Goal: Task Accomplishment & Management: Use online tool/utility

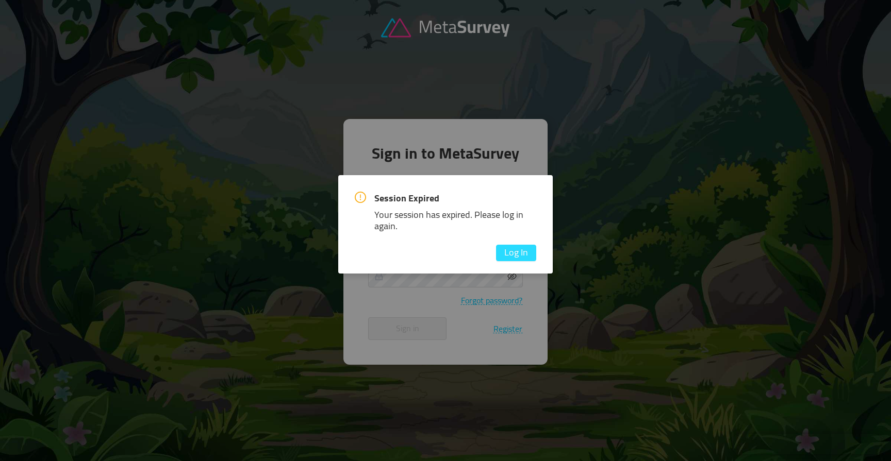
type input "[PERSON_NAME][EMAIL_ADDRESS][DOMAIN_NAME]"
click at [511, 259] on button "Log In" at bounding box center [516, 253] width 40 height 16
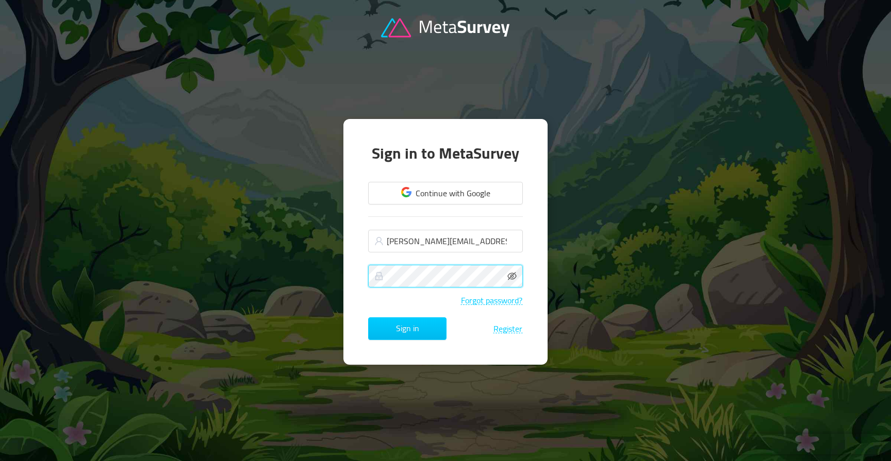
click at [412, 320] on button "Sign in" at bounding box center [407, 329] width 78 height 23
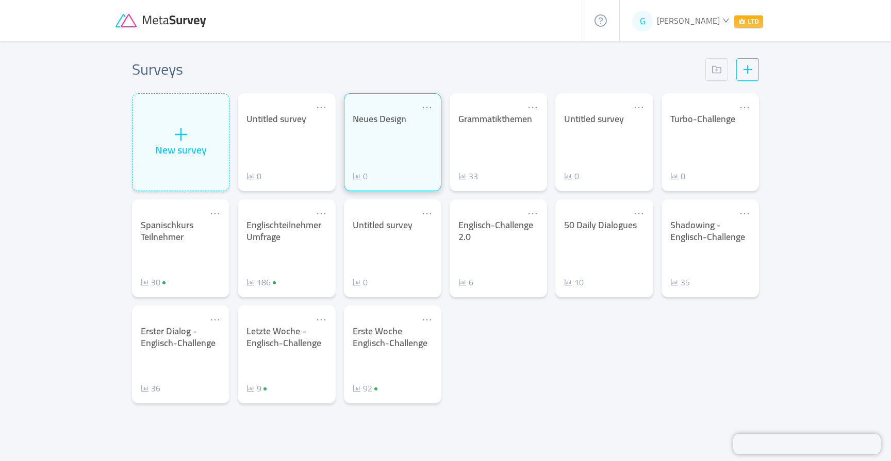
click at [393, 132] on div "Neues Design 0" at bounding box center [393, 147] width 80 height 69
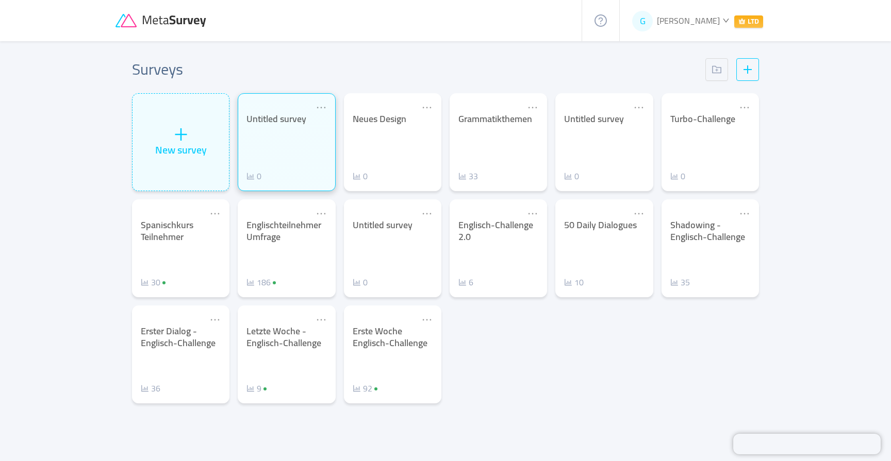
click at [271, 146] on div "Untitled survey 0" at bounding box center [286, 147] width 80 height 69
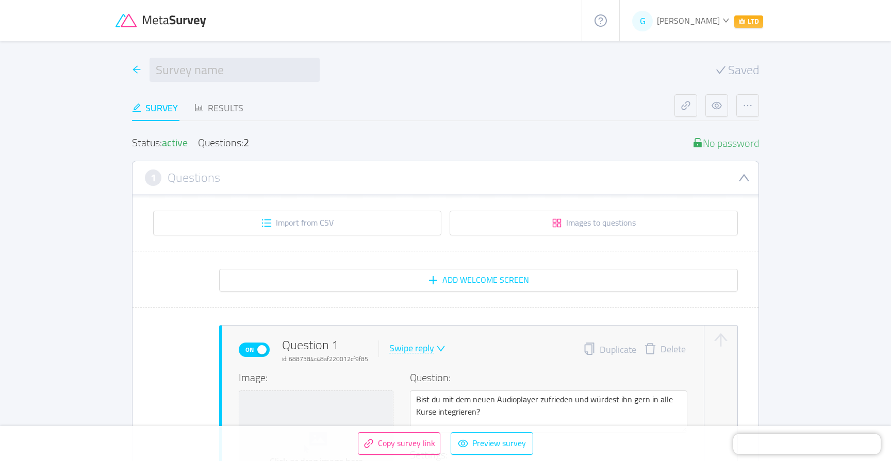
click at [137, 71] on icon "icon: arrow-left" at bounding box center [136, 69] width 9 height 9
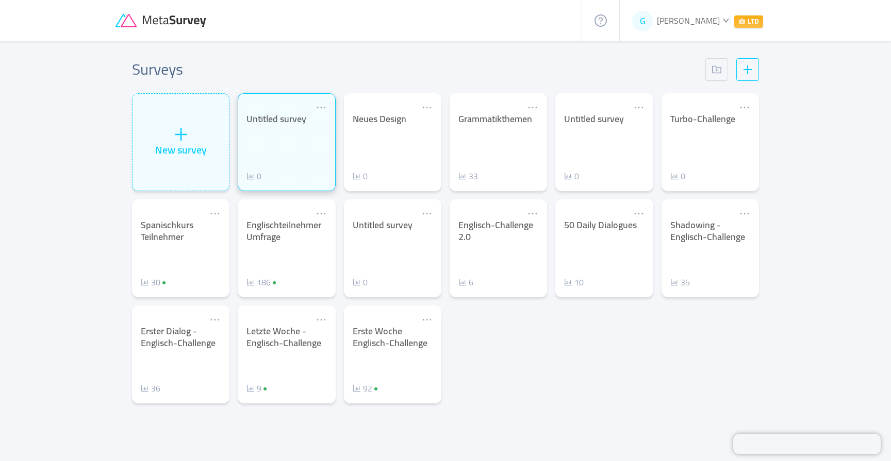
click at [294, 142] on div "Untitled survey 0" at bounding box center [286, 147] width 80 height 69
